Goal: Entertainment & Leisure: Consume media (video, audio)

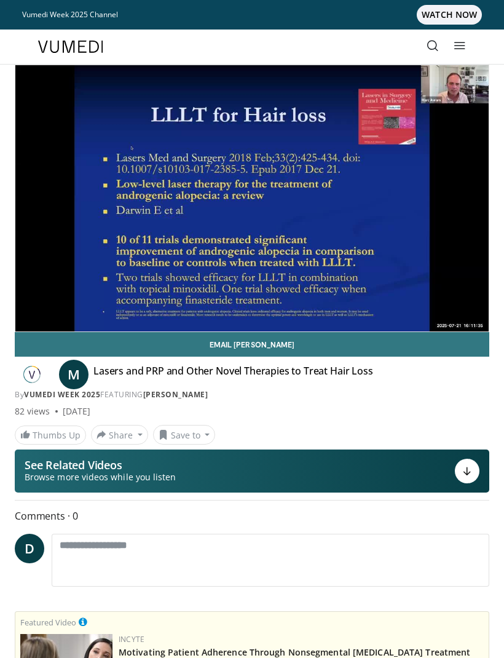
click at [16, 288] on div "10 seconds Tap to unmute" at bounding box center [251, 198] width 473 height 266
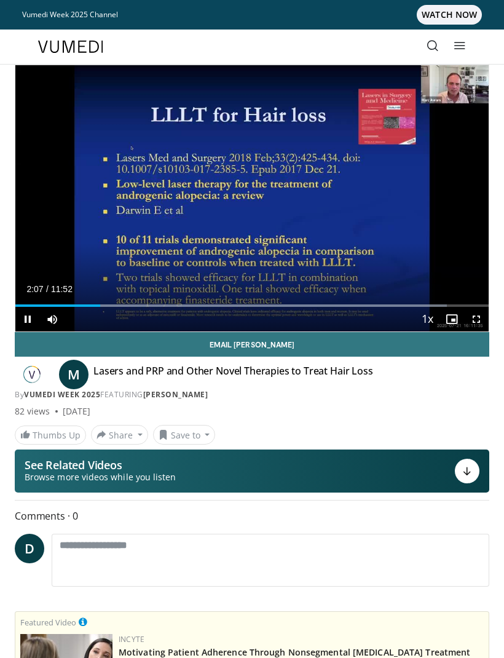
click at [32, 258] on div "10 seconds Tap to unmute" at bounding box center [251, 198] width 473 height 266
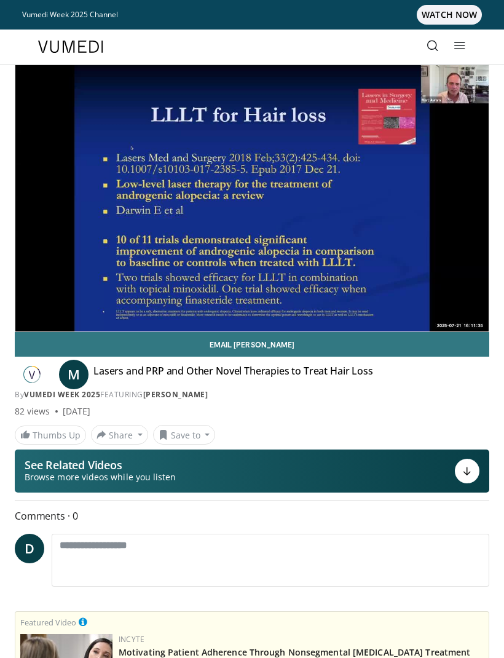
click at [46, 264] on div "10 seconds Tap to unmute" at bounding box center [251, 198] width 473 height 266
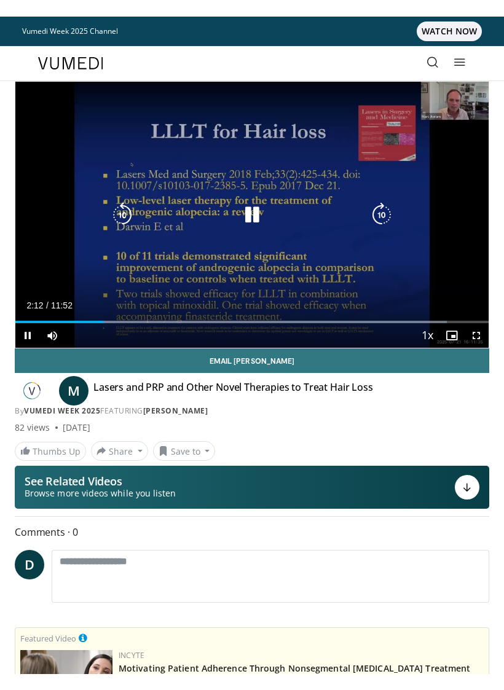
scroll to position [15, 0]
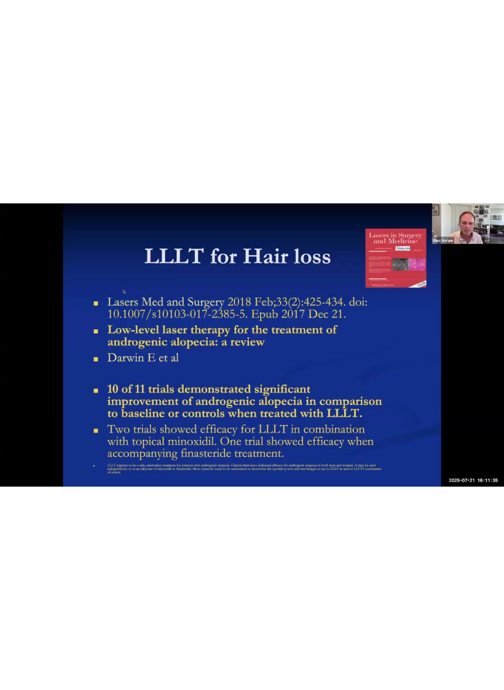
click at [127, 657] on div "Current Time 4:36 / Duration 11:52 Pause Skip Backward Skip Forward Mute Loaded…" at bounding box center [252, 702] width 504 height 25
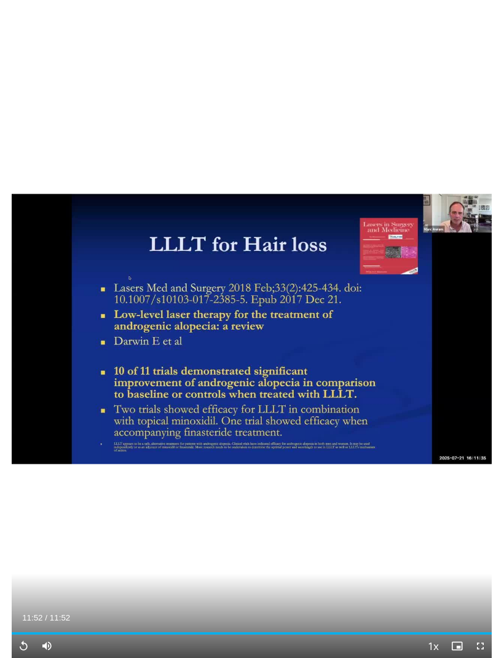
scroll to position [68, 0]
